Goal: Task Accomplishment & Management: Complete application form

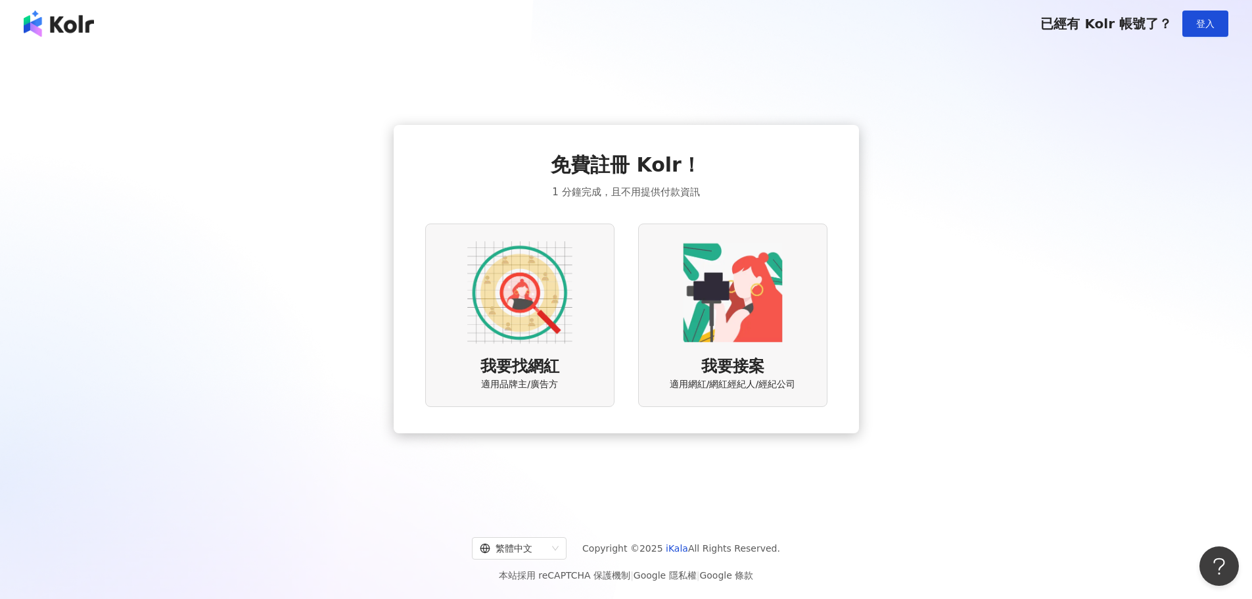
click at [721, 332] on img at bounding box center [732, 292] width 105 height 105
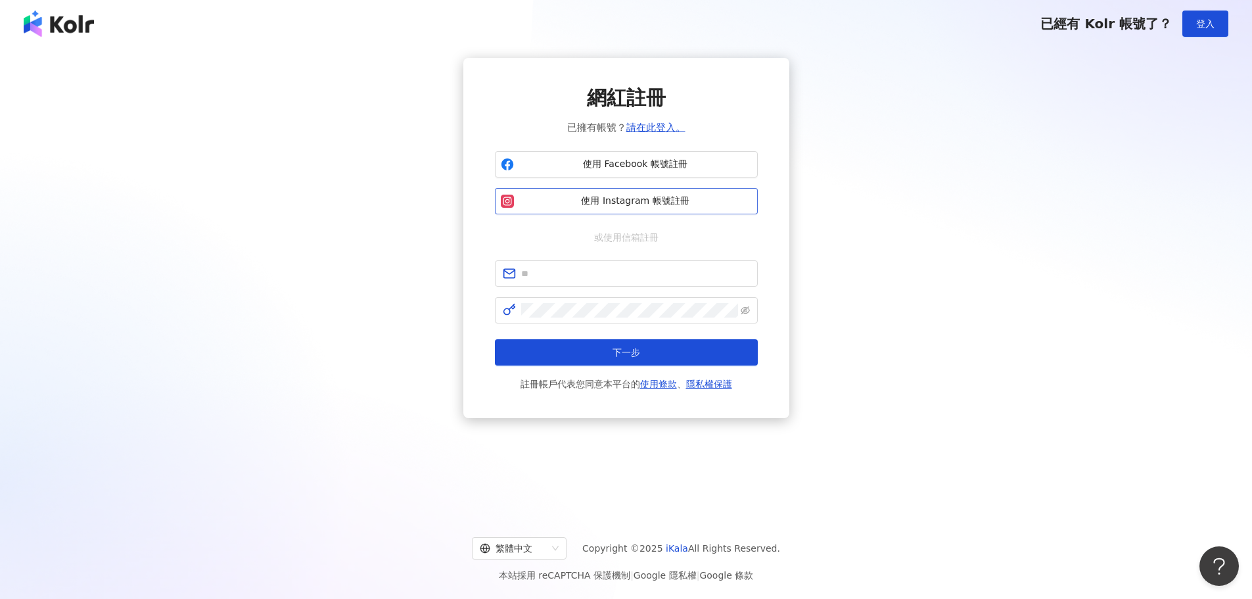
click at [620, 202] on span "使用 Instagram 帳號註冊" at bounding box center [635, 200] width 233 height 13
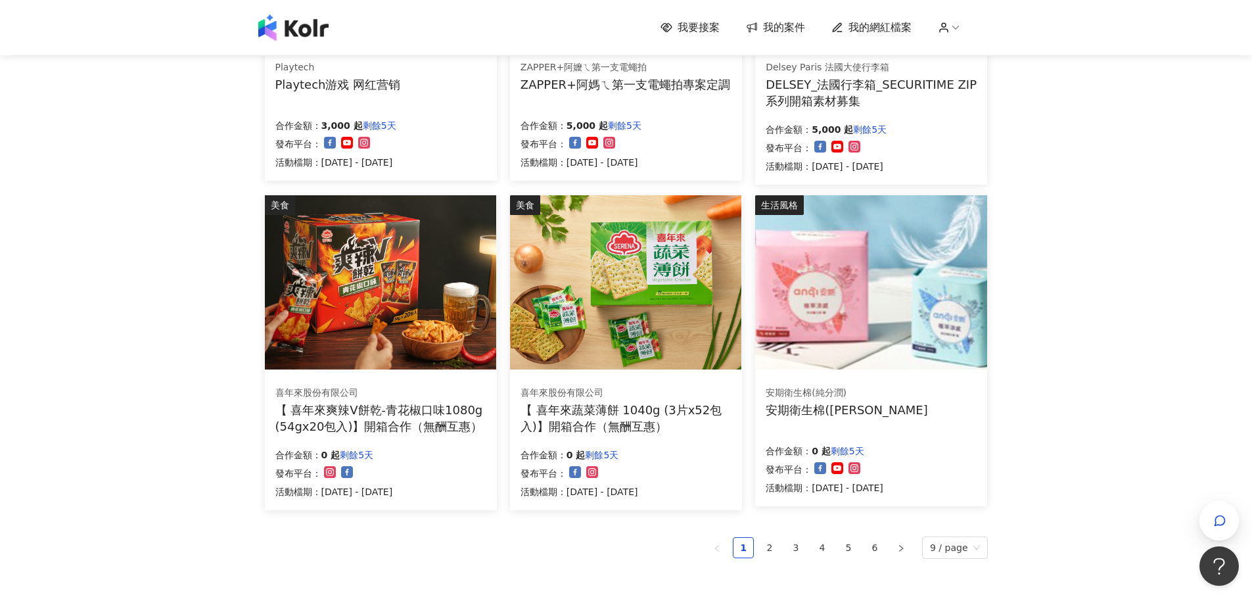
scroll to position [657, 0]
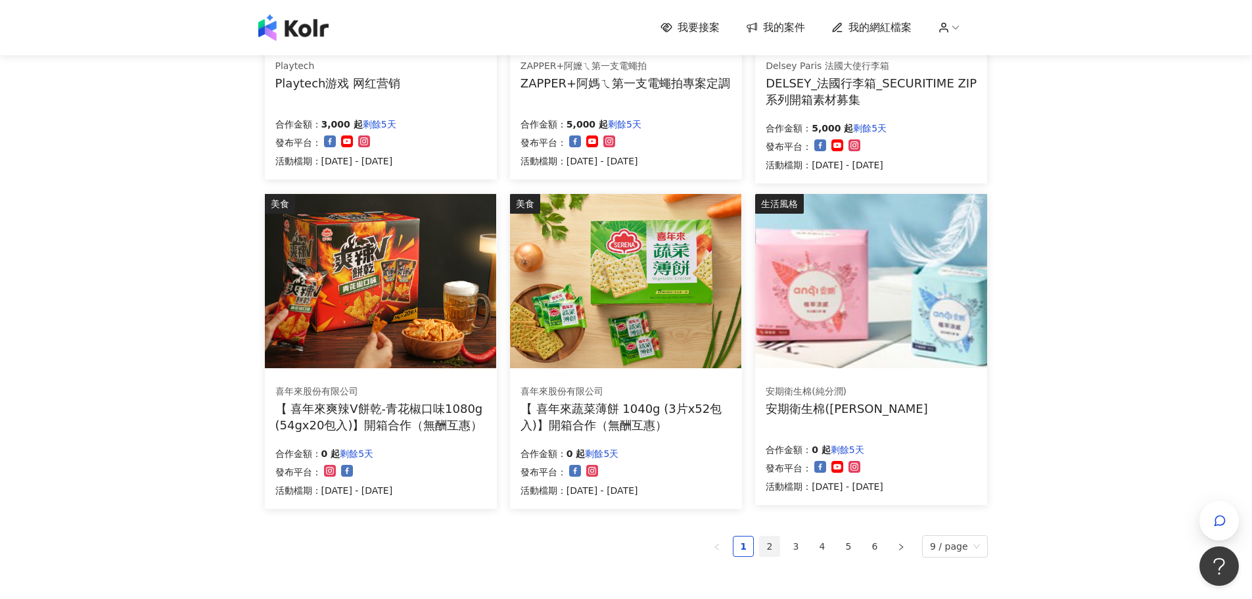
click at [773, 545] on link "2" at bounding box center [770, 546] width 20 height 20
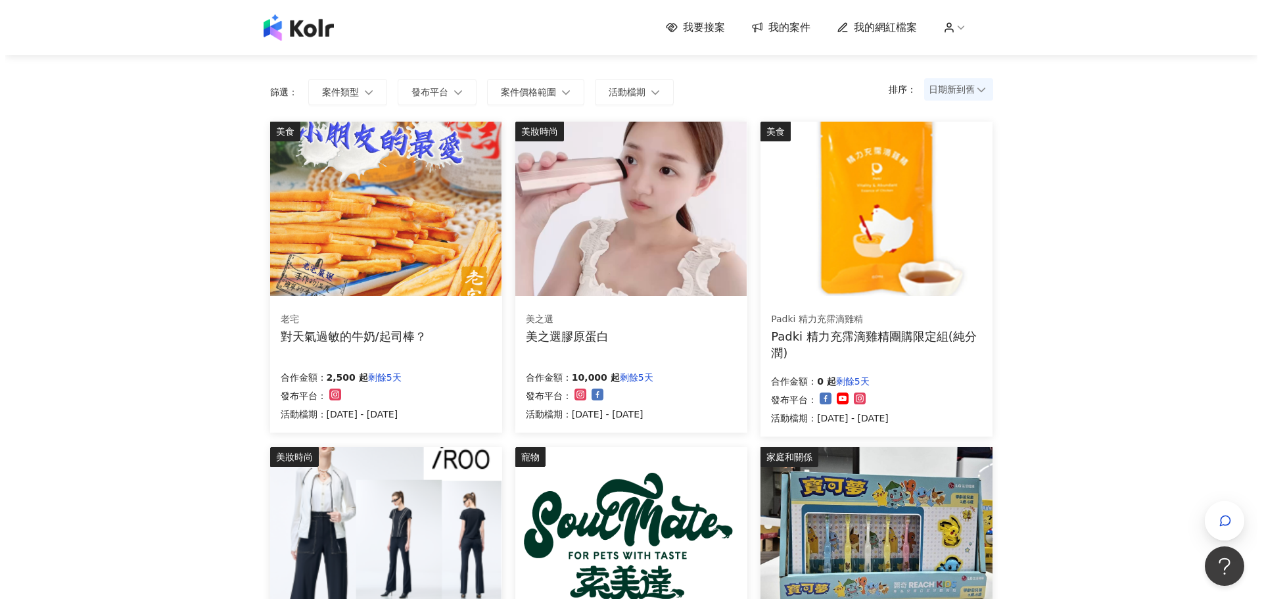
scroll to position [0, 0]
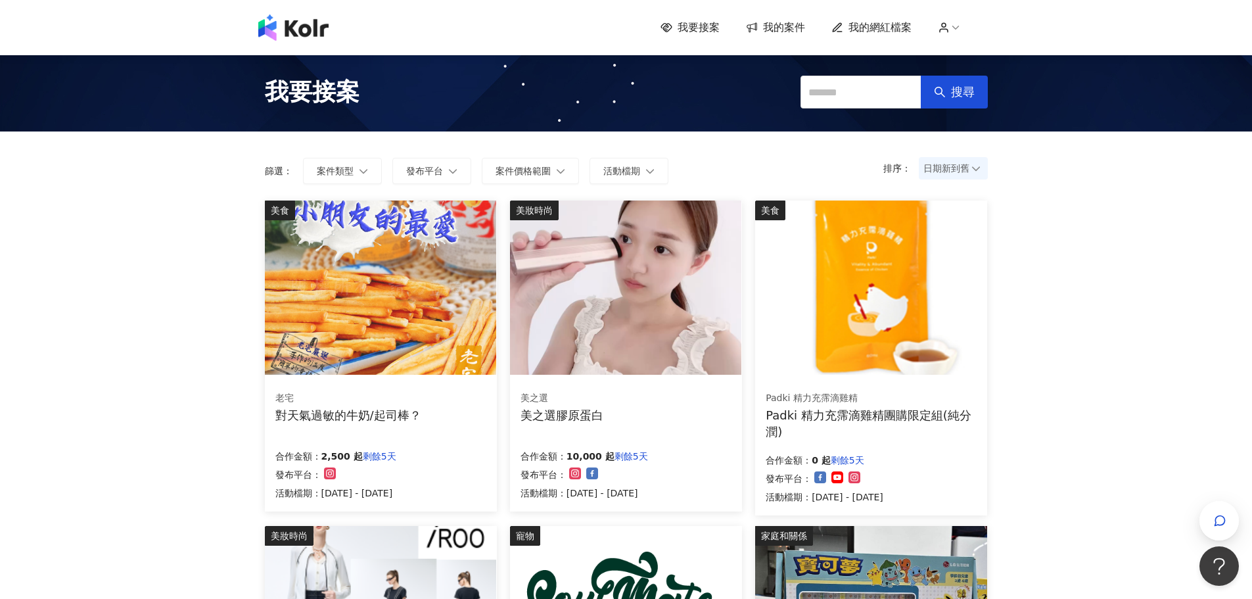
click at [386, 321] on img at bounding box center [380, 287] width 231 height 174
